Goal: Task Accomplishment & Management: Manage account settings

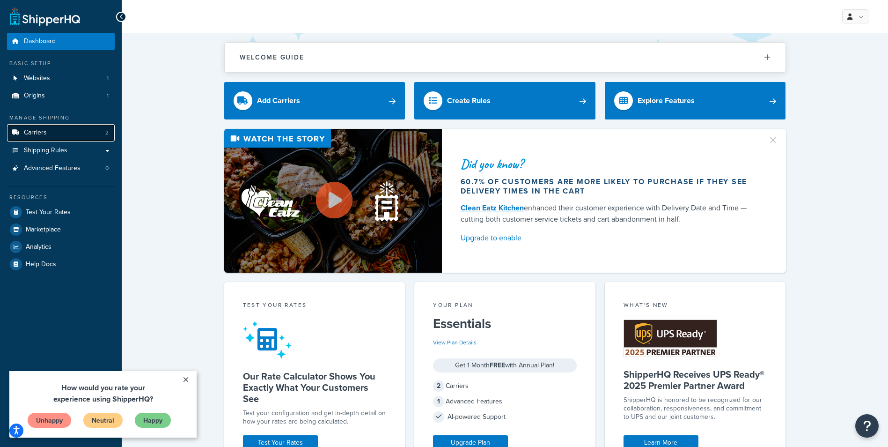
click at [35, 136] on span "Carriers" at bounding box center [35, 133] width 23 height 8
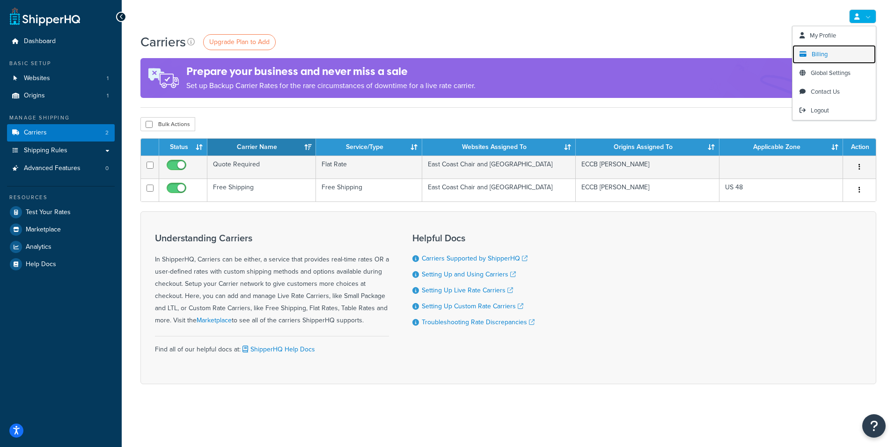
click at [824, 57] on span "Billing" at bounding box center [820, 54] width 16 height 9
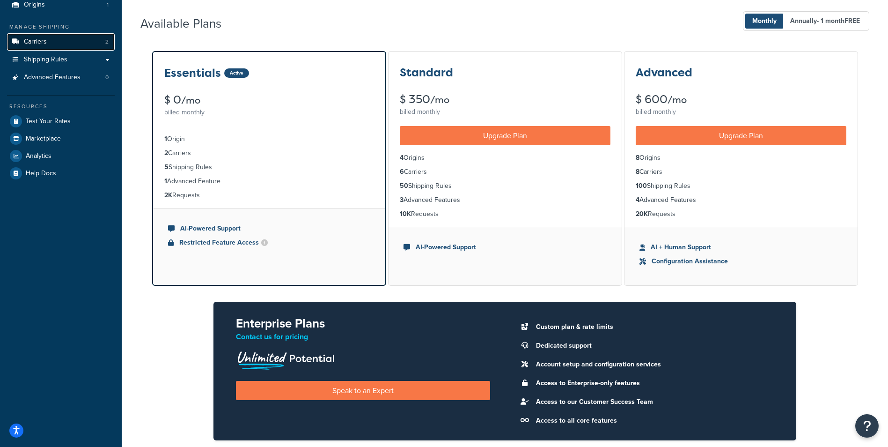
click at [51, 40] on link "Carriers 2" at bounding box center [61, 41] width 108 height 17
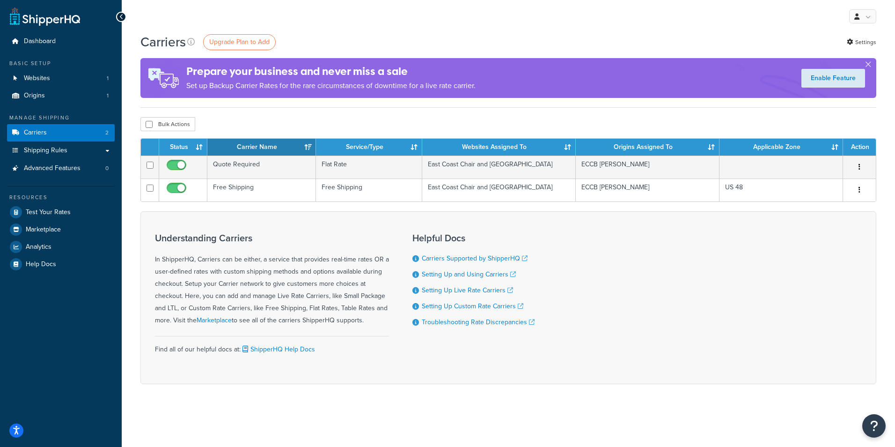
click at [120, 17] on icon at bounding box center [121, 17] width 4 height 7
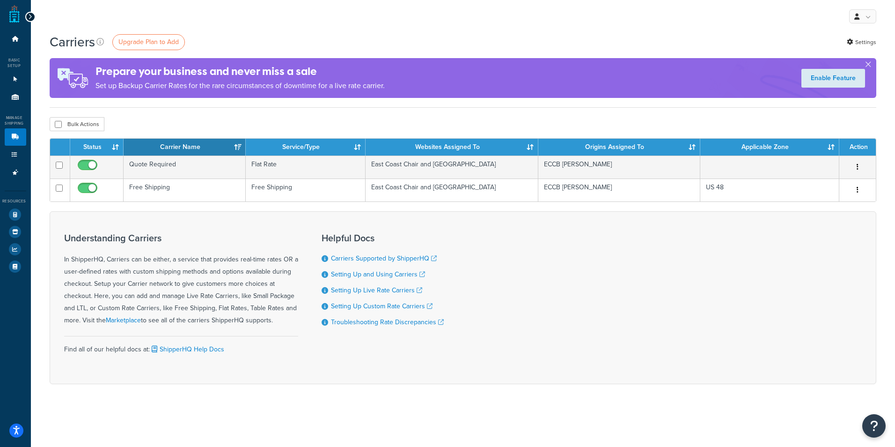
click at [30, 19] on icon at bounding box center [30, 17] width 4 height 7
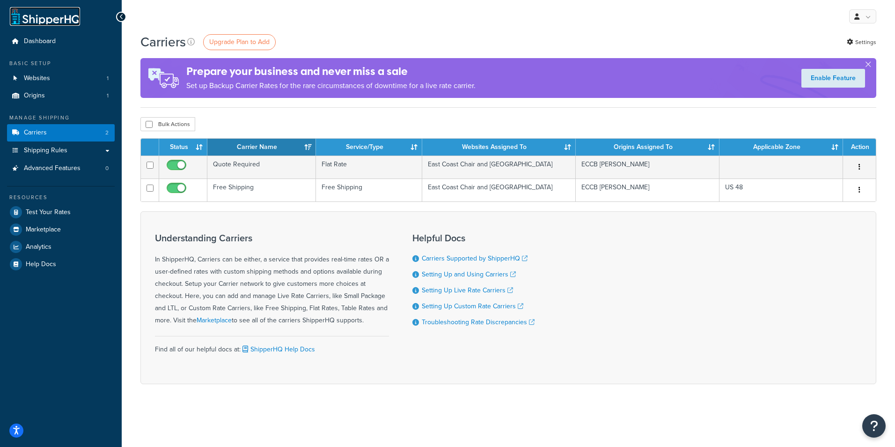
click at [45, 21] on link at bounding box center [45, 16] width 70 height 19
